Goal: Task Accomplishment & Management: Manage account settings

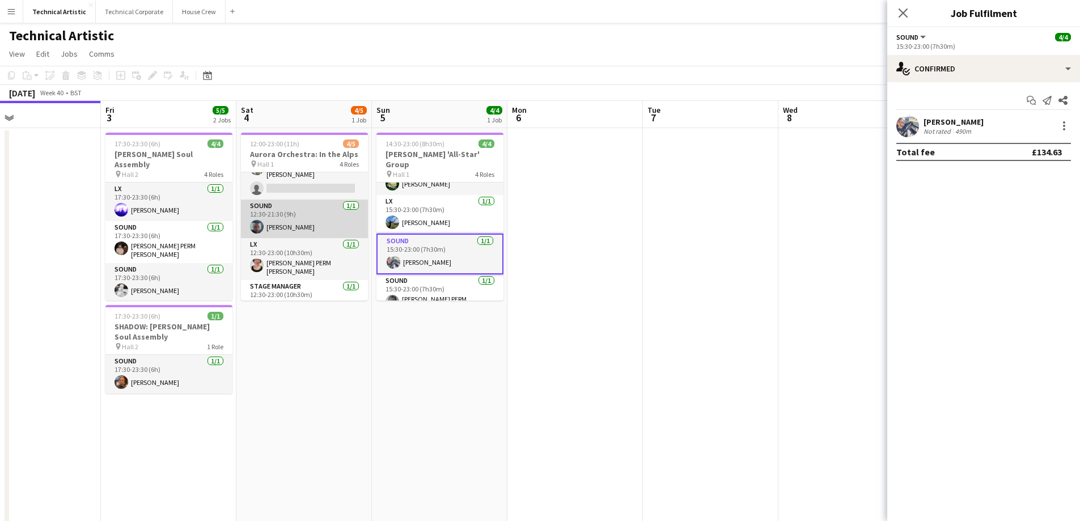
scroll to position [43, 0]
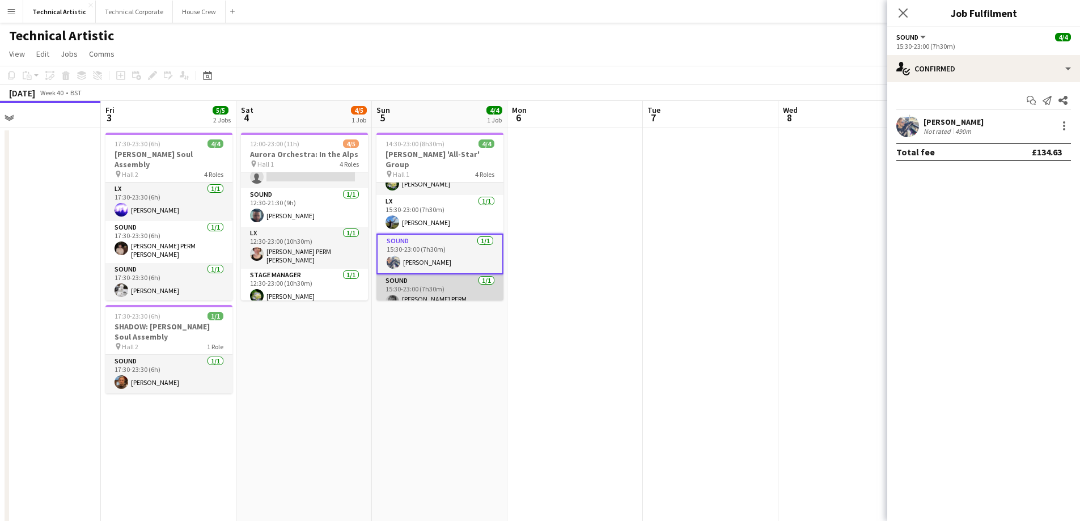
click at [436, 284] on app-card-role "Sound 1/1 15:30-23:00 (7h30m) Dara PERM Hughes" at bounding box center [439, 295] width 127 height 42
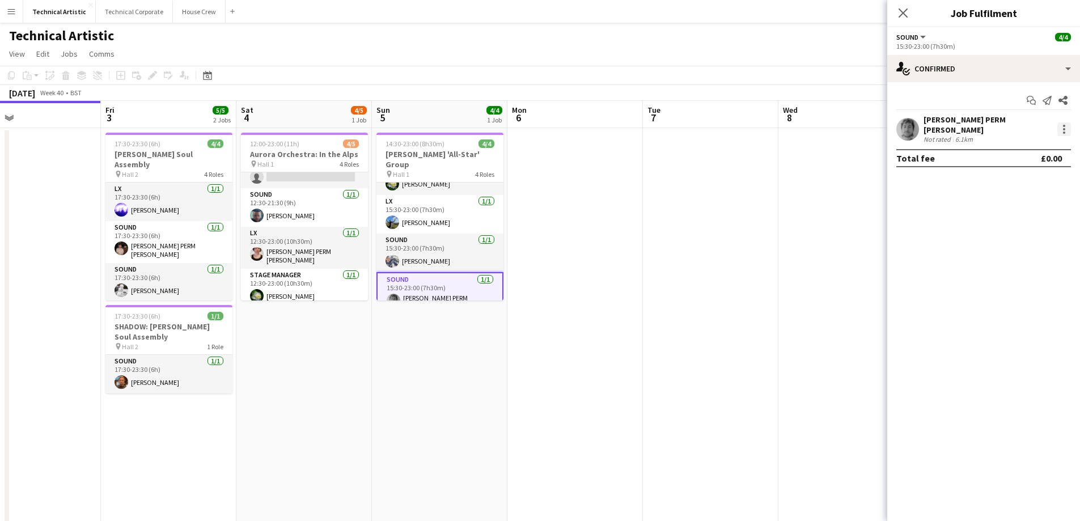
click at [1060, 122] on div at bounding box center [1064, 129] width 14 height 14
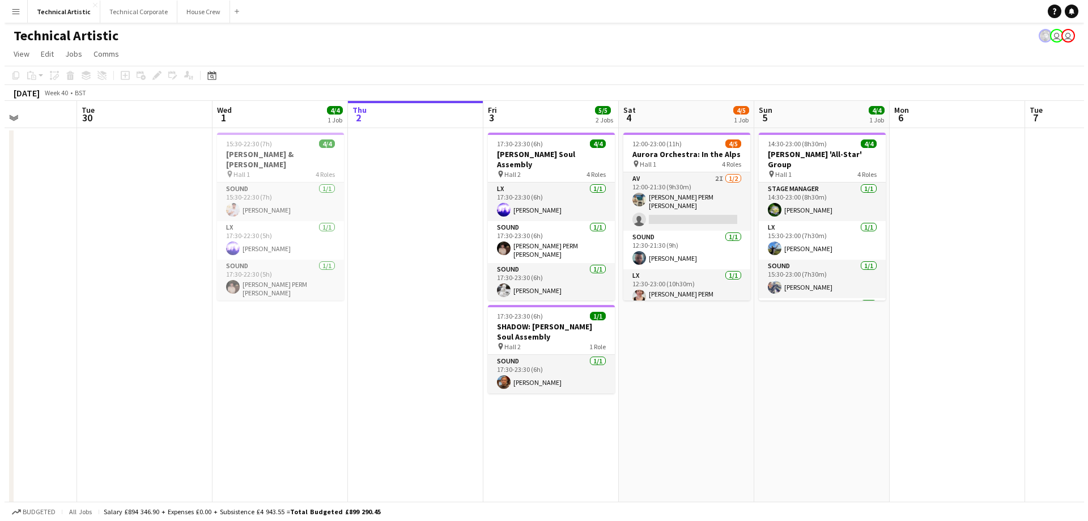
scroll to position [0, 406]
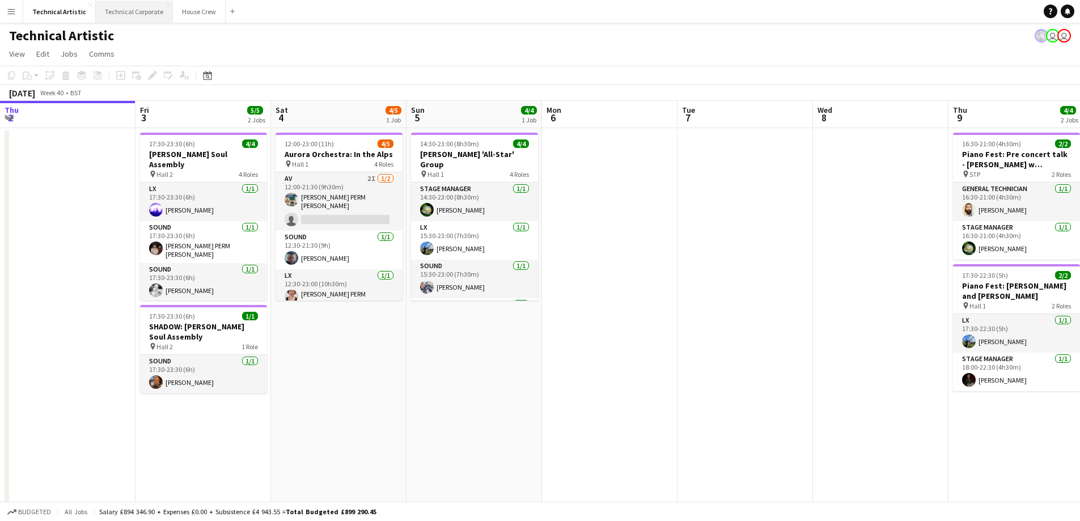
click at [113, 18] on button "Technical Corporate Close" at bounding box center [134, 12] width 77 height 22
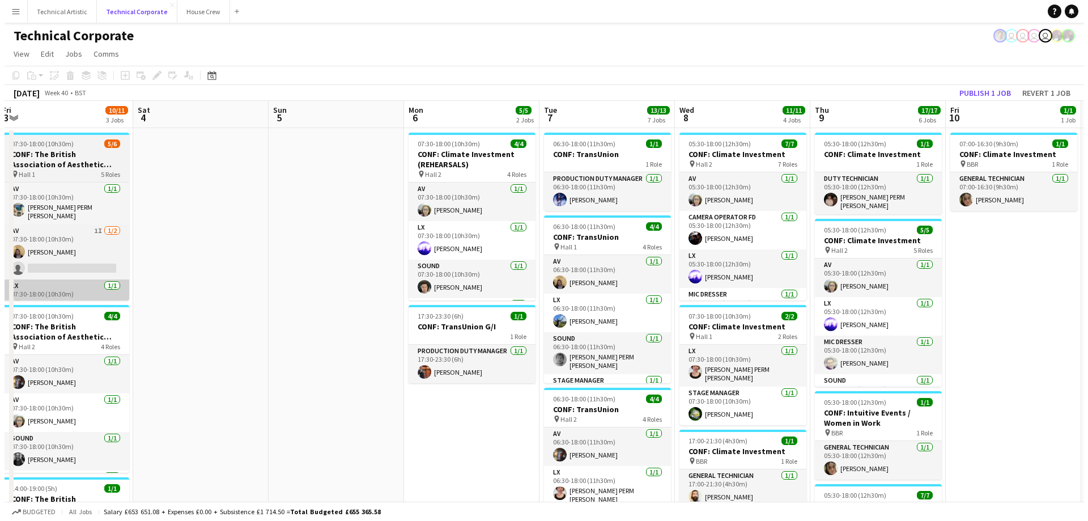
scroll to position [0, 362]
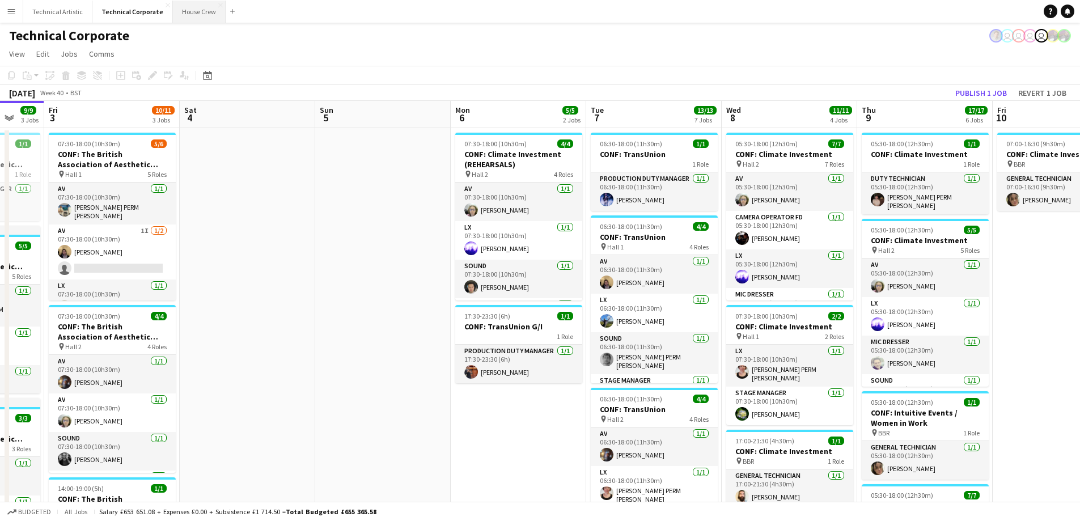
click at [192, 15] on button "House Crew Close" at bounding box center [199, 12] width 53 height 22
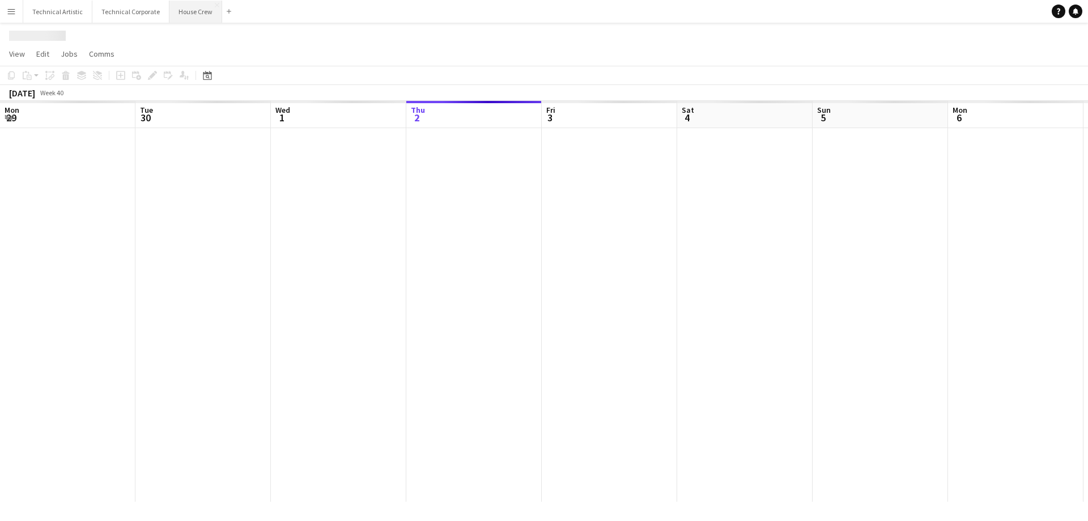
scroll to position [0, 271]
